Goal: Information Seeking & Learning: Learn about a topic

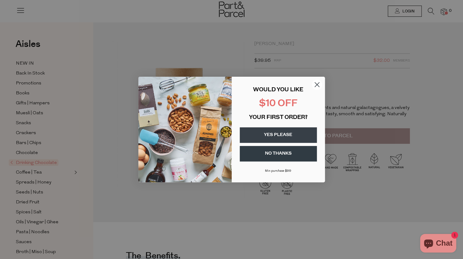
click at [318, 86] on circle "Close dialog" at bounding box center [317, 85] width 10 height 10
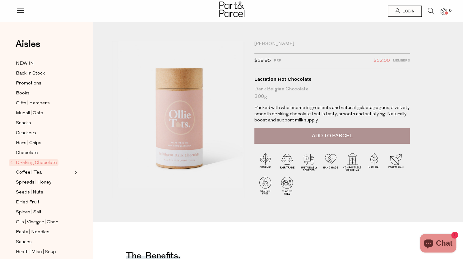
click at [299, 107] on p "Packed with wholesome ingredients and natural galactagogues, a velvety smooth d…" at bounding box center [331, 114] width 155 height 19
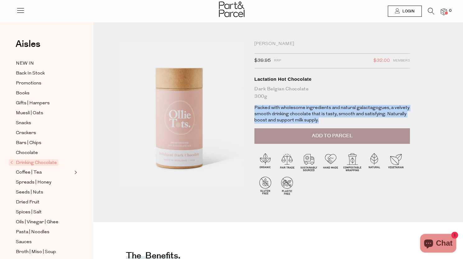
click at [299, 107] on p "Packed with wholesome ingredients and natural galactagogues, a velvety smooth d…" at bounding box center [331, 114] width 155 height 19
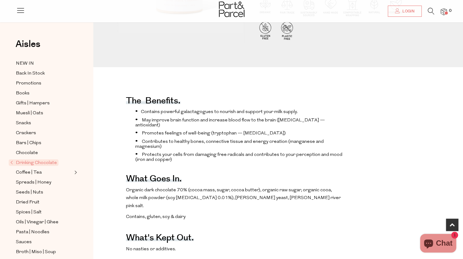
scroll to position [157, 0]
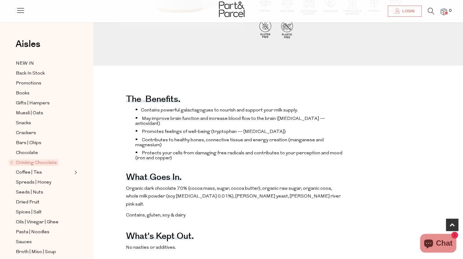
click at [281, 143] on span "Contributes to healthy bones, connective tissue and energy creation (manganese …" at bounding box center [229, 143] width 188 height 10
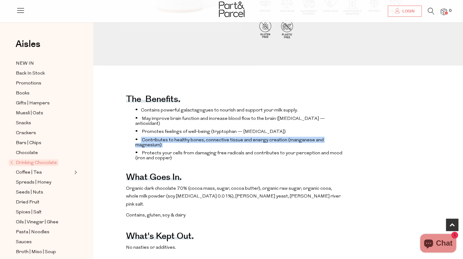
click at [281, 143] on span "Contributes to healthy bones, connective tissue and energy creation (manganese …" at bounding box center [229, 143] width 188 height 10
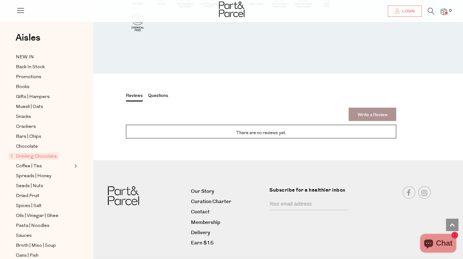
scroll to position [810, 0]
